Goal: Find specific page/section: Find specific page/section

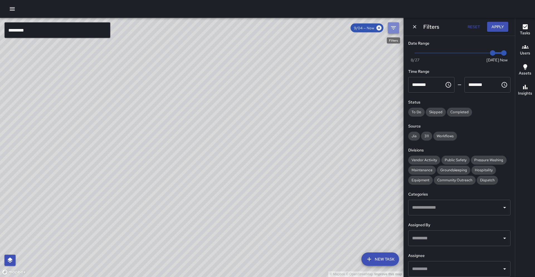
click at [397, 27] on button "Filters" at bounding box center [393, 27] width 11 height 11
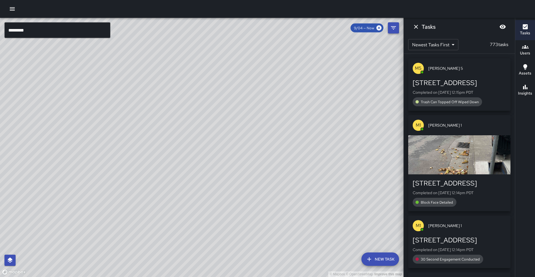
click at [398, 29] on button "Filters" at bounding box center [393, 27] width 11 height 11
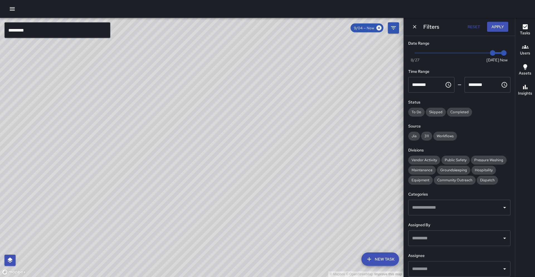
click at [463, 271] on input "text" at bounding box center [455, 268] width 89 height 11
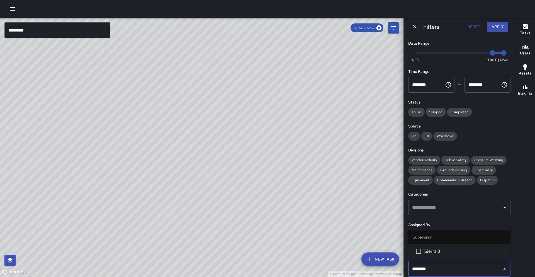
type input "********"
click at [439, 256] on li "Sierra 3" at bounding box center [459, 251] width 102 height 15
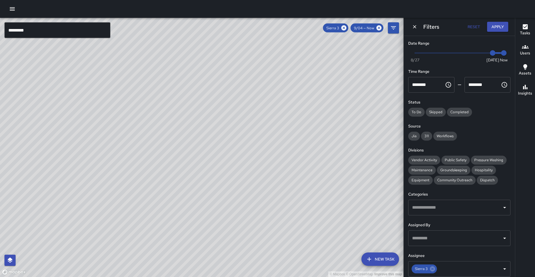
drag, startPoint x: 175, startPoint y: 215, endPoint x: 187, endPoint y: 169, distance: 47.3
click at [187, 169] on div "© Mapbox © OpenStreetMap Improve this map" at bounding box center [201, 147] width 403 height 259
drag, startPoint x: 158, startPoint y: 217, endPoint x: 172, endPoint y: 181, distance: 38.2
click at [172, 181] on div "© Mapbox © OpenStreetMap Improve this map" at bounding box center [201, 147] width 403 height 259
click at [431, 271] on icon at bounding box center [432, 269] width 6 height 6
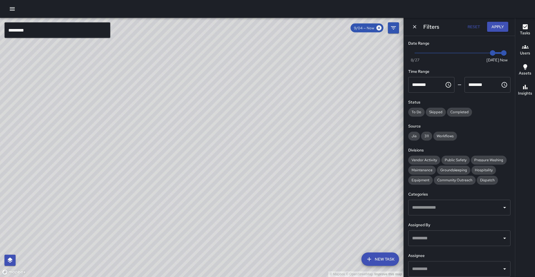
click at [432, 270] on input "text" at bounding box center [455, 268] width 89 height 11
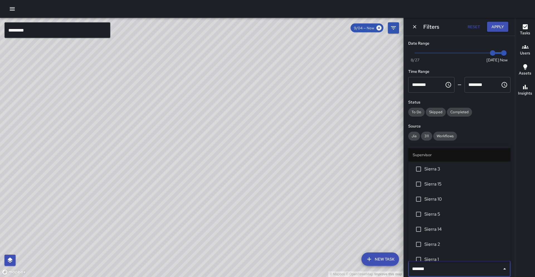
type input "********"
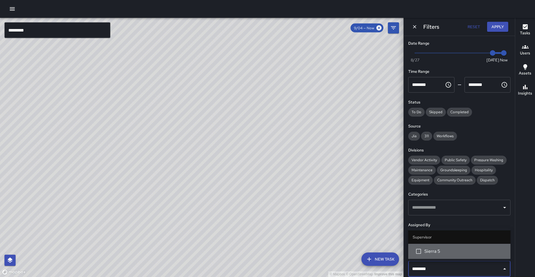
click at [429, 256] on li "Sierra 5" at bounding box center [459, 251] width 102 height 15
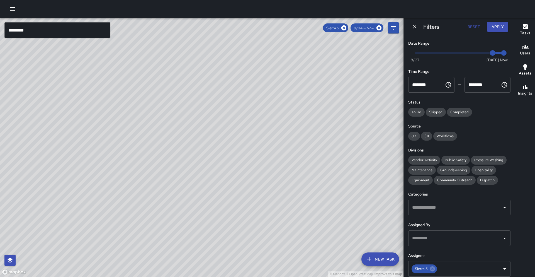
drag, startPoint x: 347, startPoint y: 198, endPoint x: 302, endPoint y: 225, distance: 52.5
click at [302, 225] on div "© Mapbox © OpenStreetMap Improve this map" at bounding box center [201, 147] width 403 height 259
click at [376, 29] on icon at bounding box center [379, 28] width 6 height 6
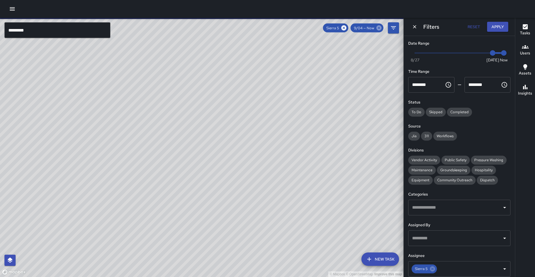
click at [379, 29] on icon at bounding box center [378, 27] width 5 height 5
click at [391, 30] on icon "Filters" at bounding box center [393, 28] width 7 height 7
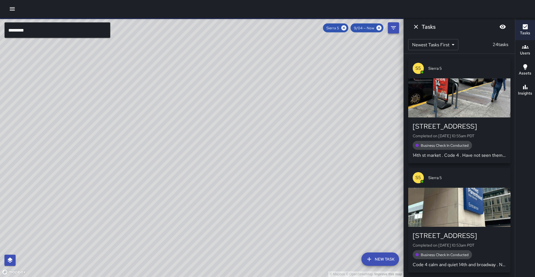
click at [417, 28] on icon "Dismiss" at bounding box center [416, 27] width 4 height 4
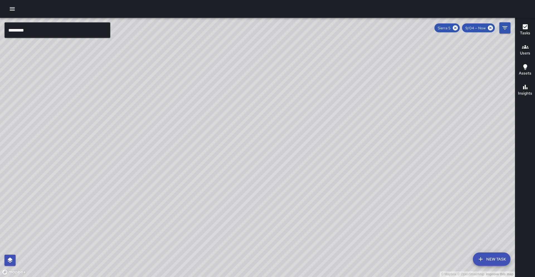
click at [458, 30] on icon at bounding box center [455, 28] width 6 height 6
